Goal: Find specific page/section: Find specific page/section

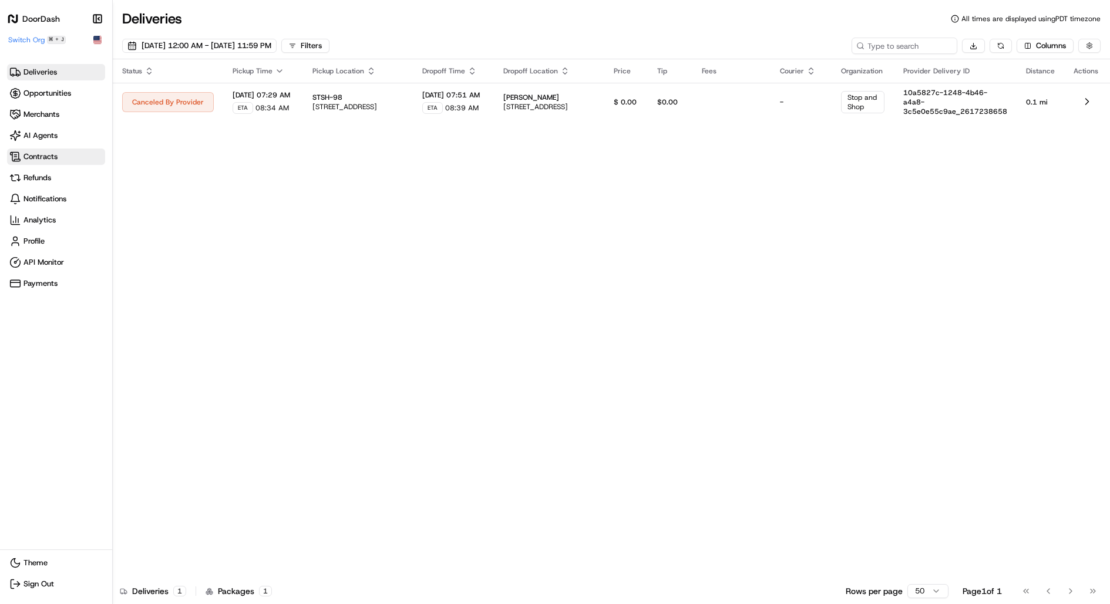
click at [38, 156] on span "Contracts" at bounding box center [40, 156] width 34 height 11
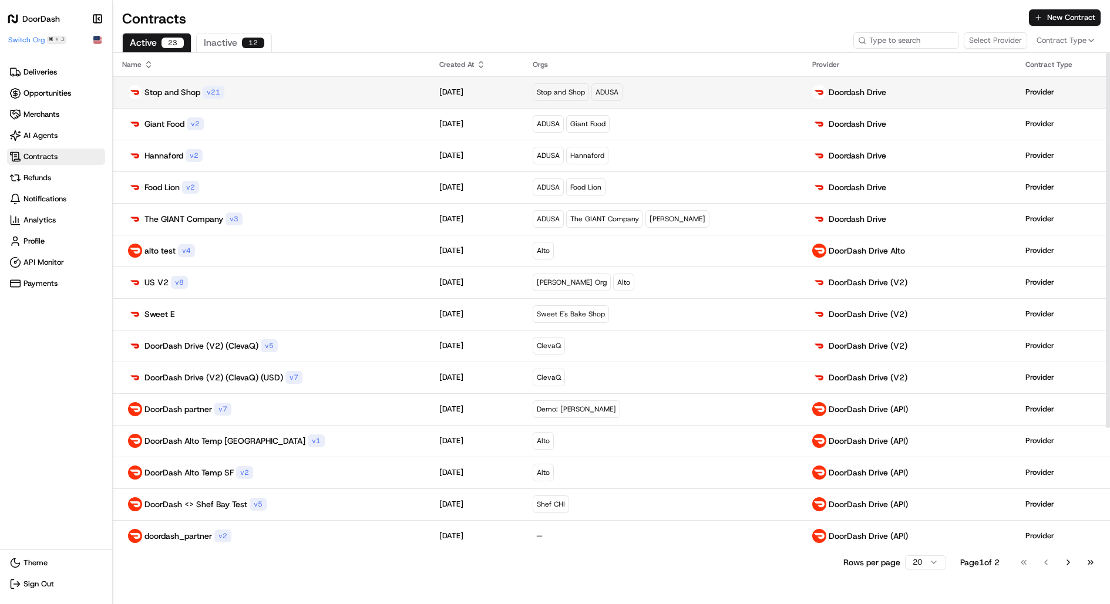
click at [230, 95] on div "Stop and Shop v 21" at bounding box center [271, 92] width 298 height 14
